Goal: Information Seeking & Learning: Check status

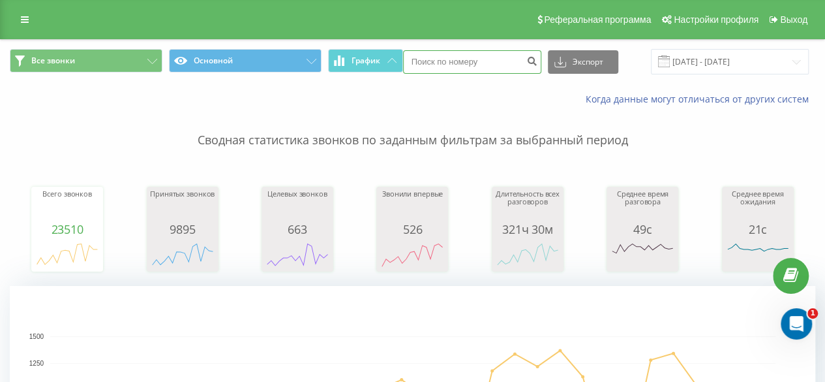
click at [448, 65] on input at bounding box center [472, 61] width 138 height 23
paste input "0503857549"
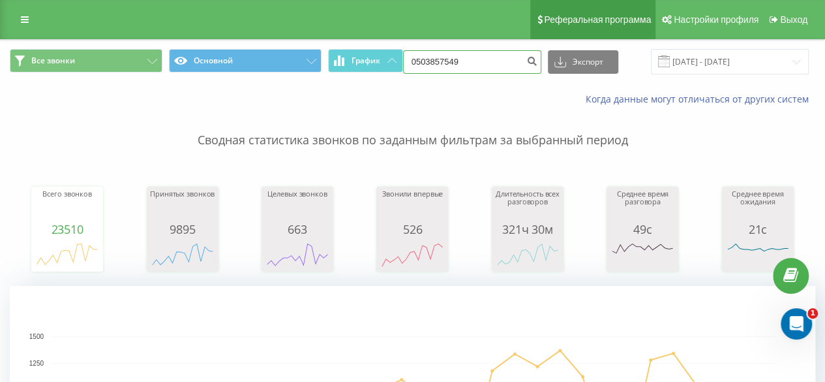
type input "0503857549"
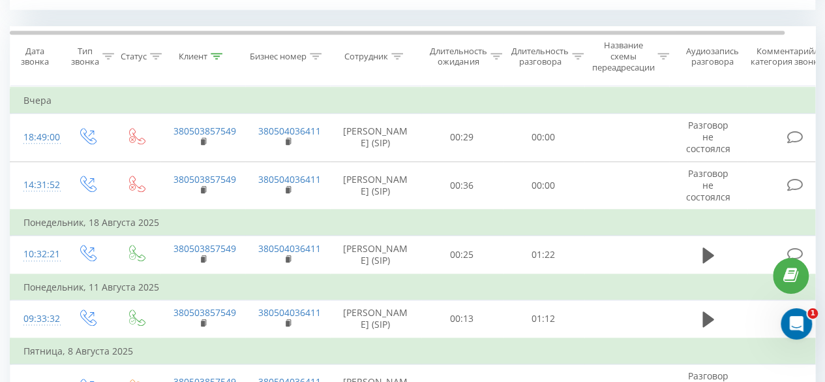
scroll to position [587, 0]
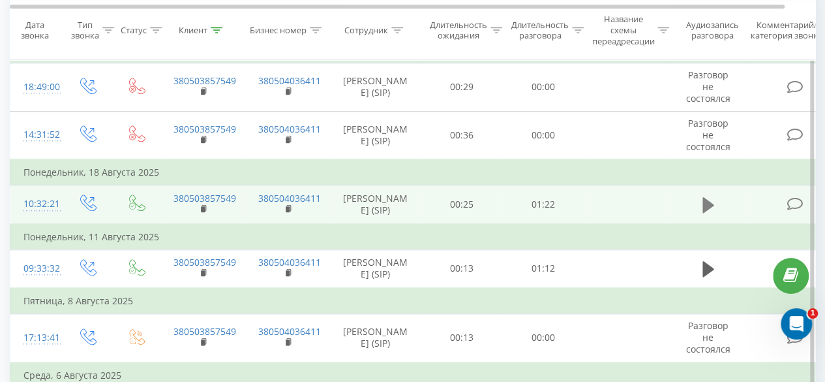
click at [703, 199] on icon at bounding box center [709, 205] width 12 height 16
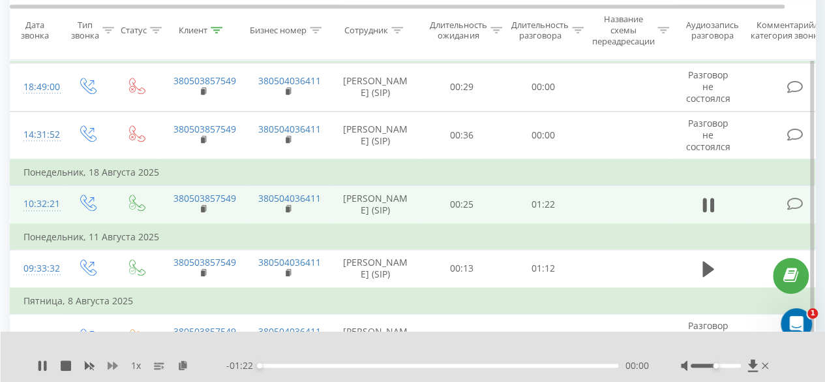
click at [116, 361] on icon at bounding box center [113, 365] width 10 height 10
